Goal: Answer question/provide support

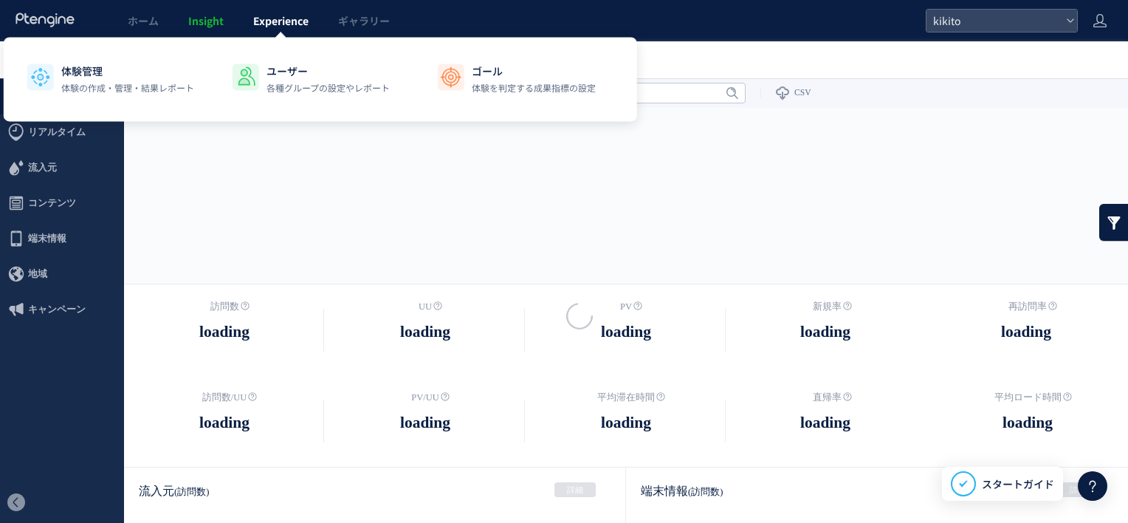
click at [281, 30] on div at bounding box center [564, 261] width 1128 height 523
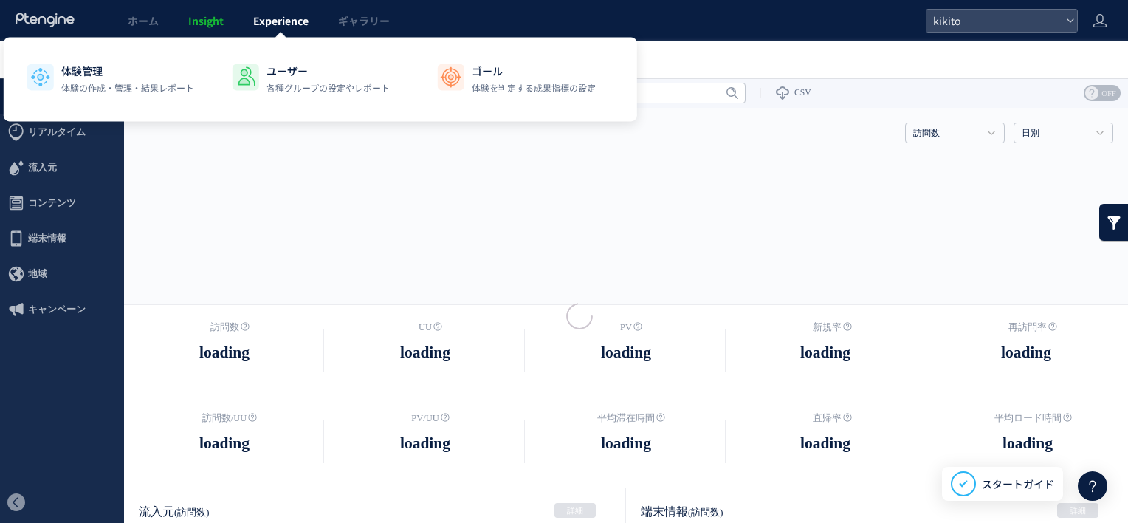
click at [283, 22] on span "Experience" at bounding box center [280, 20] width 55 height 15
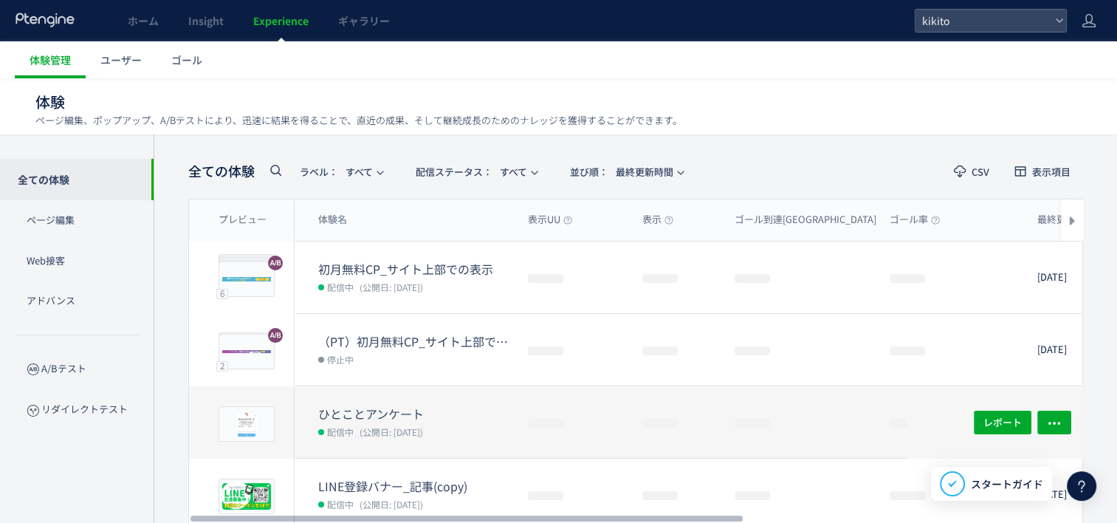
click at [335, 399] on div "ひとことアンケート 配信中 (公開日: [DATE])" at bounding box center [406, 422] width 222 height 72
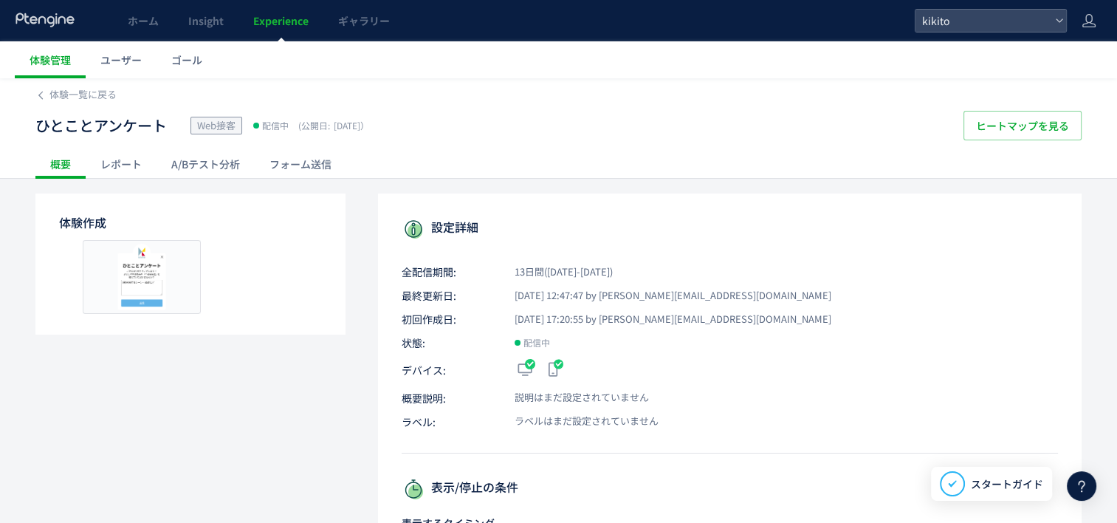
click at [328, 165] on div "フォーム送信" at bounding box center [301, 164] width 92 height 30
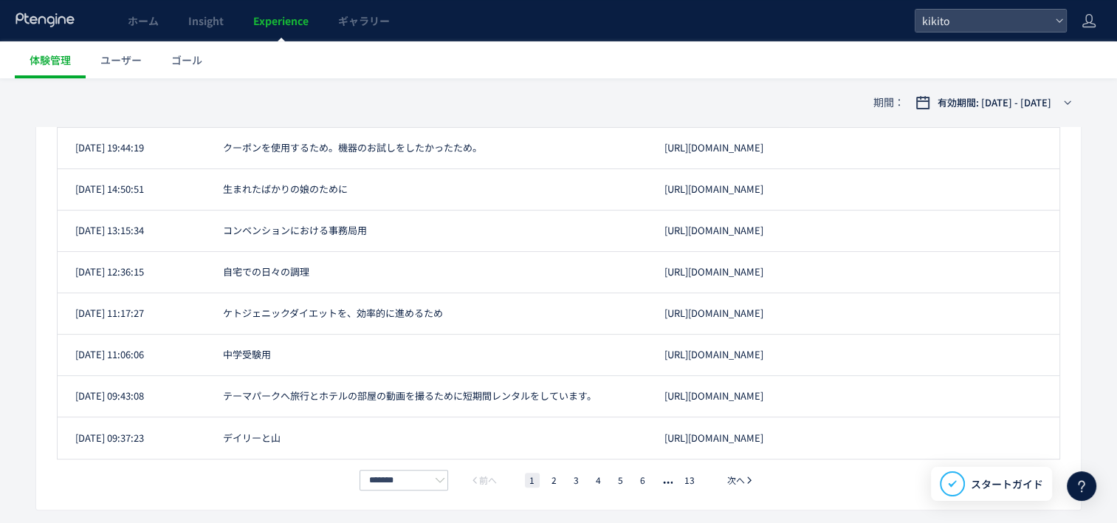
scroll to position [304, 0]
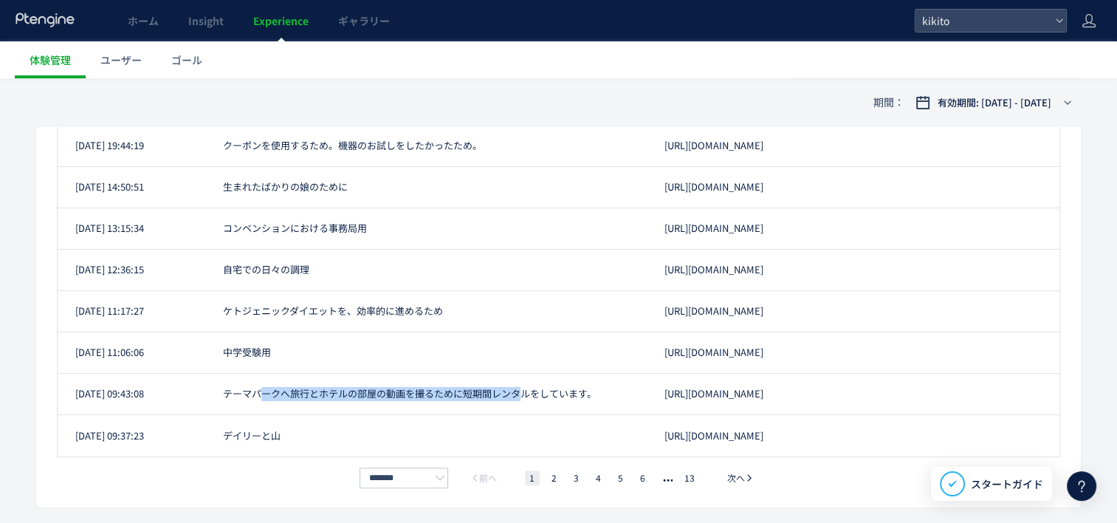
drag, startPoint x: 267, startPoint y: 391, endPoint x: 518, endPoint y: 385, distance: 251.1
click at [518, 415] on div "[DATE] 09:43:08 テーマパークへ旅行とホテルの部屋の動画を撮るために短期間レンタルをしています。 [URL][DOMAIN_NAME]" at bounding box center [559, 435] width 1003 height 41
drag, startPoint x: 886, startPoint y: 395, endPoint x: 930, endPoint y: 397, distance: 43.6
click at [930, 397] on div "[URL][DOMAIN_NAME]" at bounding box center [853, 394] width 413 height 14
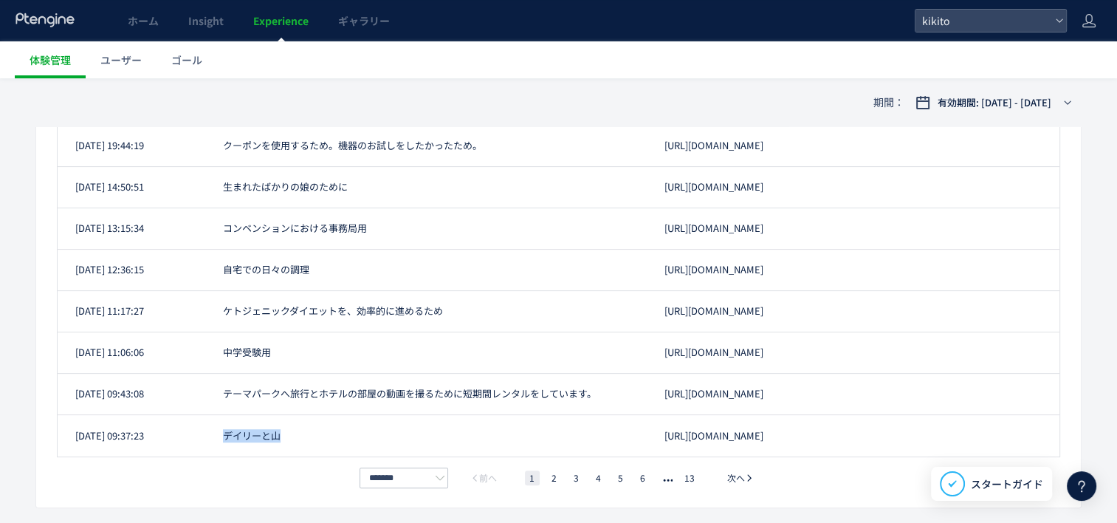
drag, startPoint x: 233, startPoint y: 422, endPoint x: 349, endPoint y: 422, distance: 115.2
click at [348, 422] on div "[DATE] 09:37:23 [PERSON_NAME]と山 [URL][DOMAIN_NAME]" at bounding box center [559, 435] width 1003 height 41
click at [569, 473] on li "2" at bounding box center [576, 477] width 15 height 15
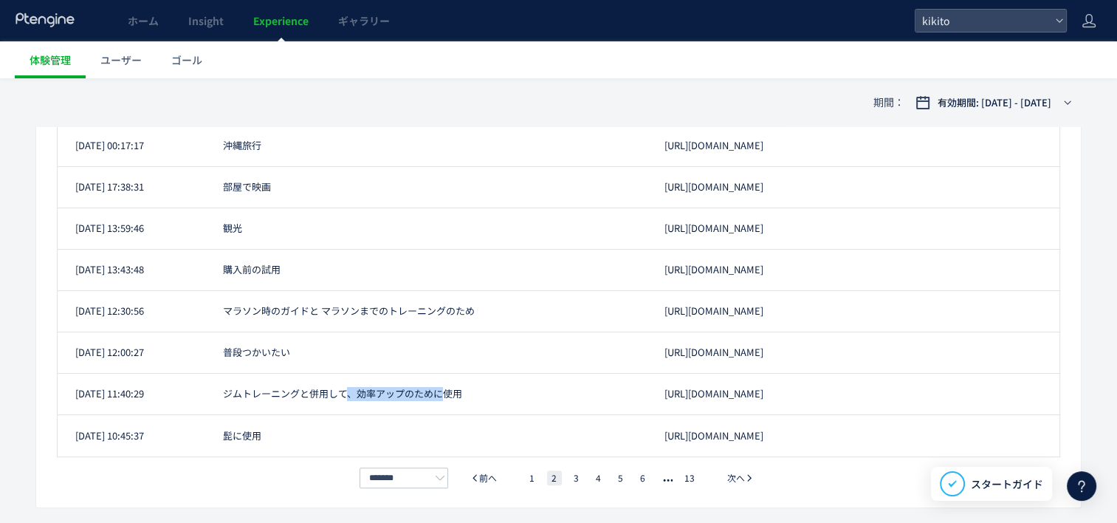
drag, startPoint x: 346, startPoint y: 397, endPoint x: 440, endPoint y: 397, distance: 94.5
click at [440, 397] on div "ジムトレーニングと併用して、効率アップのために使用" at bounding box center [426, 394] width 442 height 14
click at [591, 480] on li "3" at bounding box center [598, 477] width 15 height 15
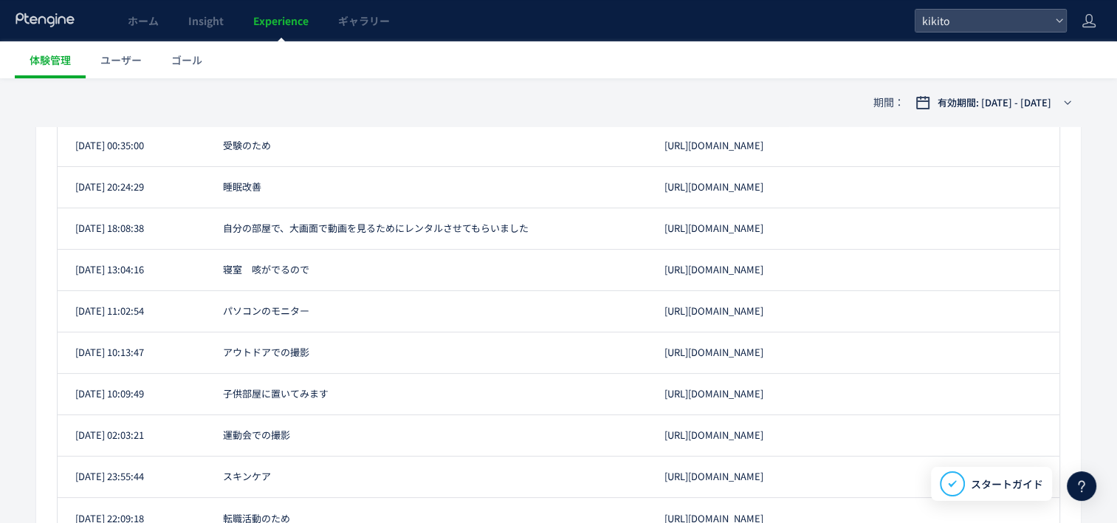
scroll to position [295, 0]
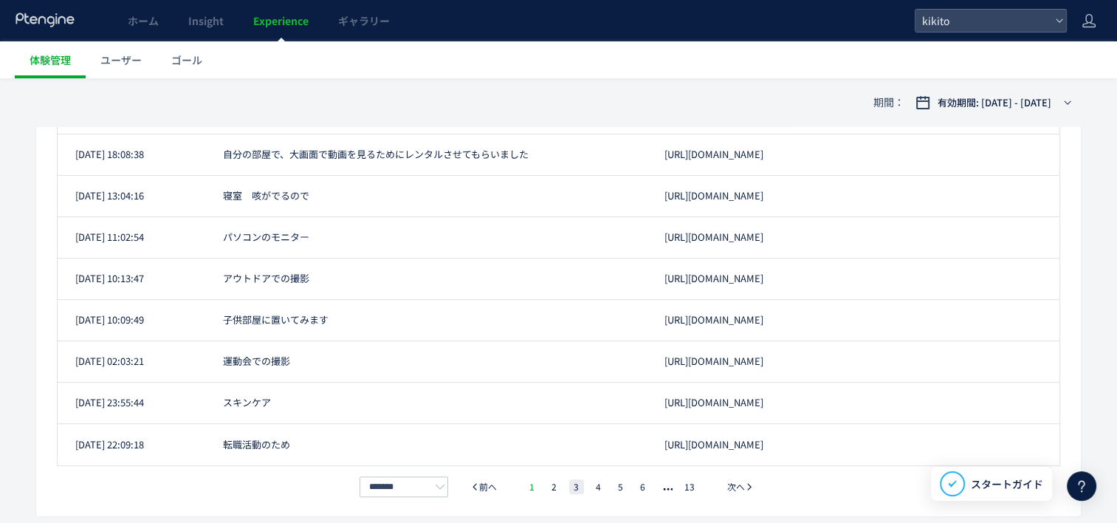
click at [537, 490] on li "1" at bounding box center [532, 486] width 15 height 15
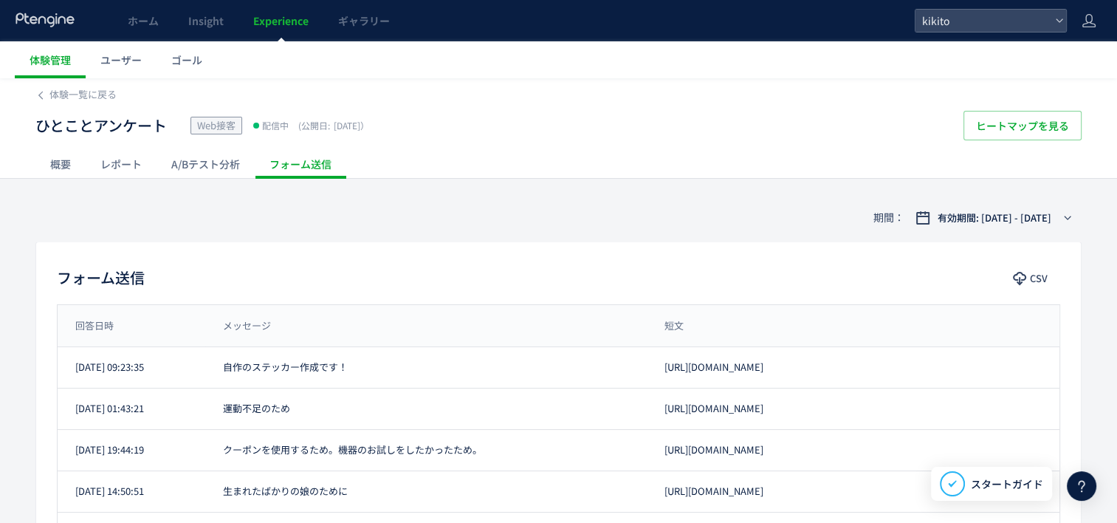
scroll to position [0, 0]
